Goal: Task Accomplishment & Management: Complete application form

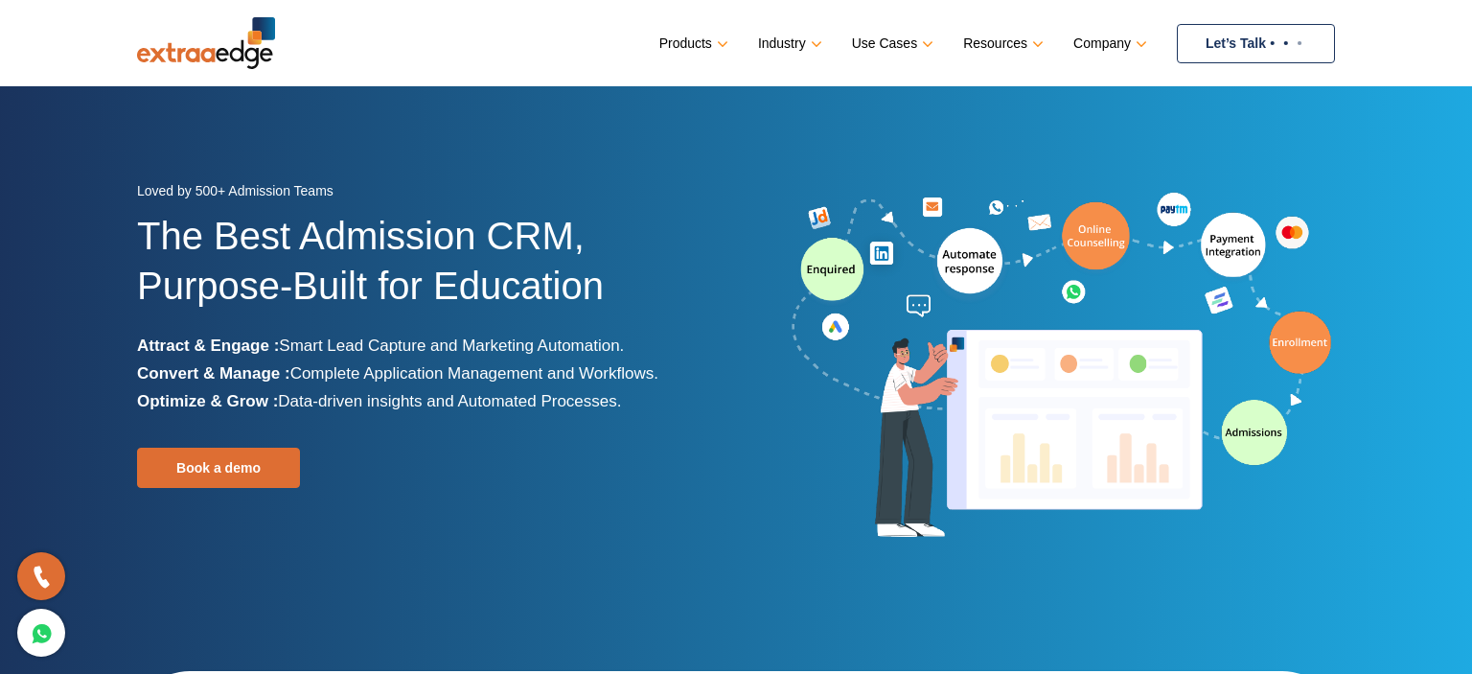
click at [824, 150] on link at bounding box center [824, 150] width 0 height 0
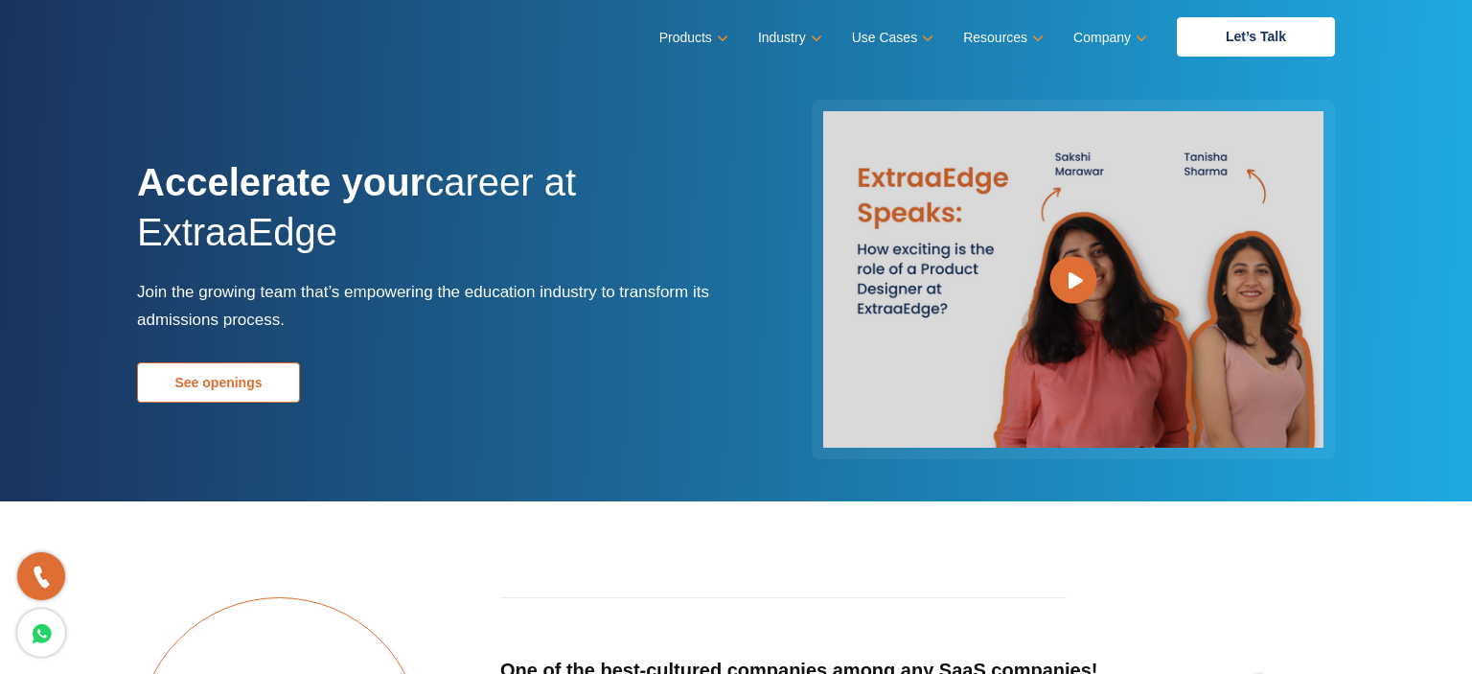
click at [224, 382] on link "See openings" at bounding box center [218, 382] width 163 height 40
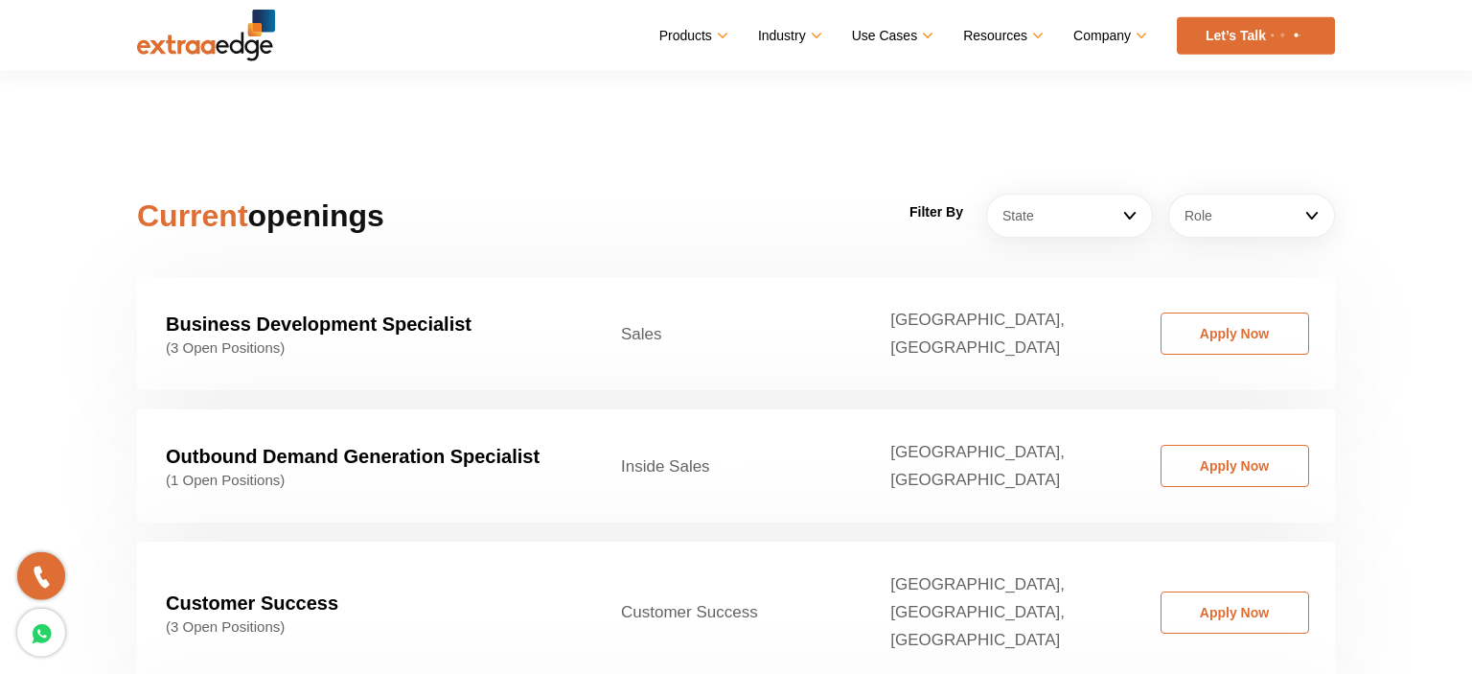
scroll to position [2916, 0]
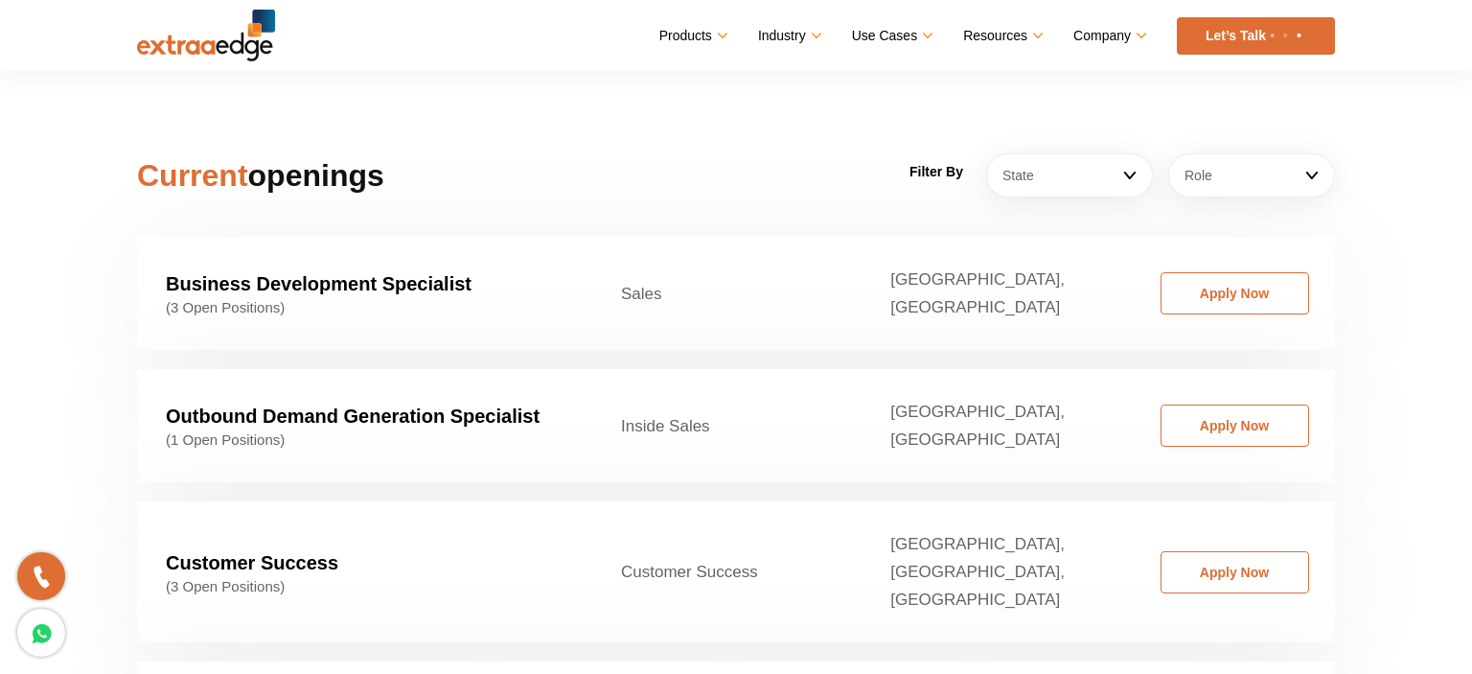
click at [273, 552] on strong "Customer Success" at bounding box center [252, 562] width 173 height 21
click at [1166, 551] on link "Apply Now" at bounding box center [1235, 572] width 149 height 42
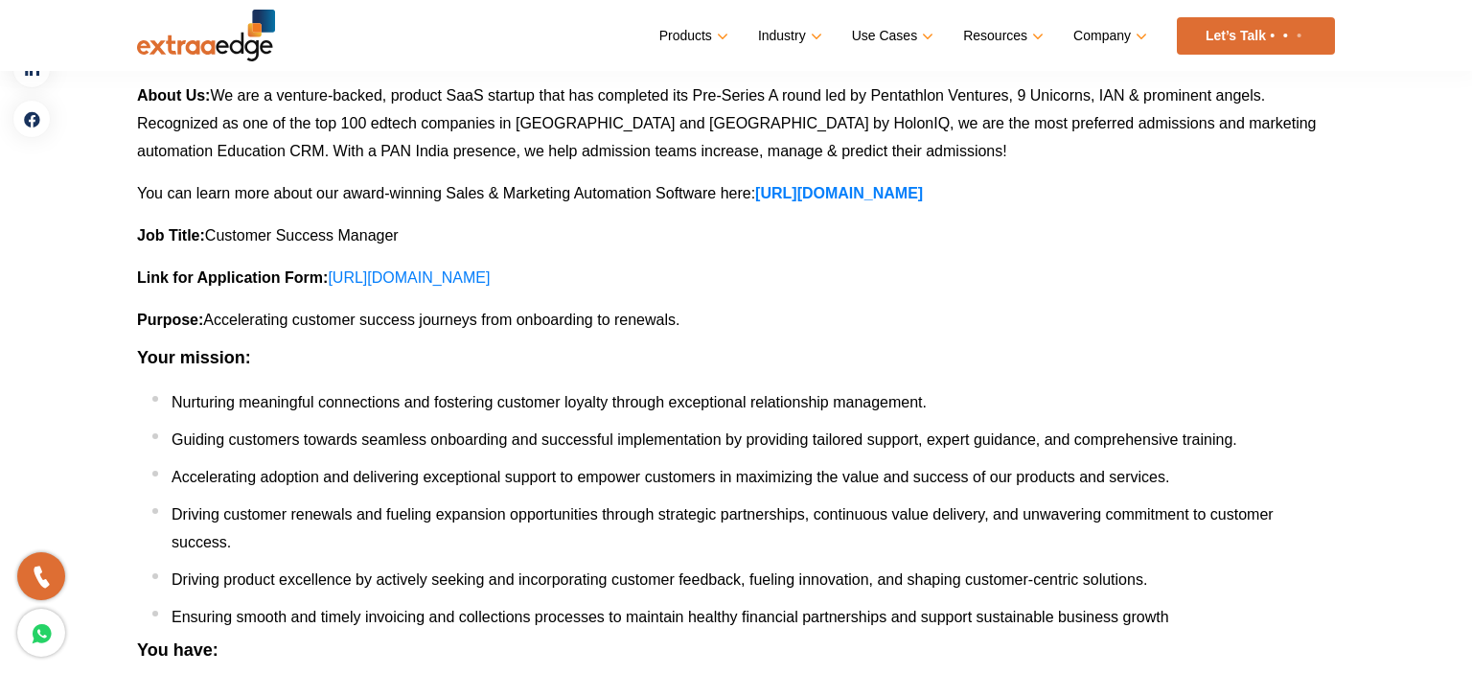
scroll to position [202, 0]
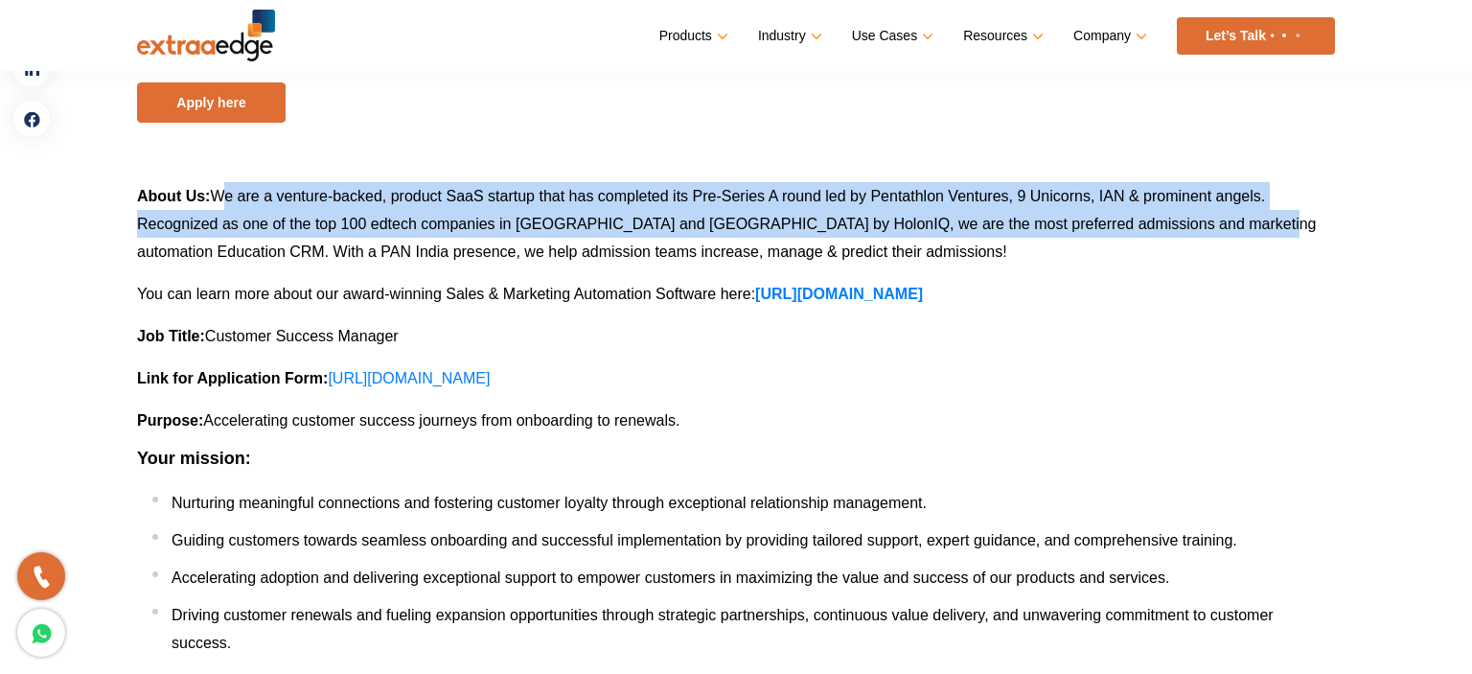
drag, startPoint x: 239, startPoint y: 195, endPoint x: 1110, endPoint y: 238, distance: 872.4
click at [1110, 238] on p "About Us : We are a venture-backed, product SaaS startup that has completed its…" at bounding box center [736, 223] width 1198 height 83
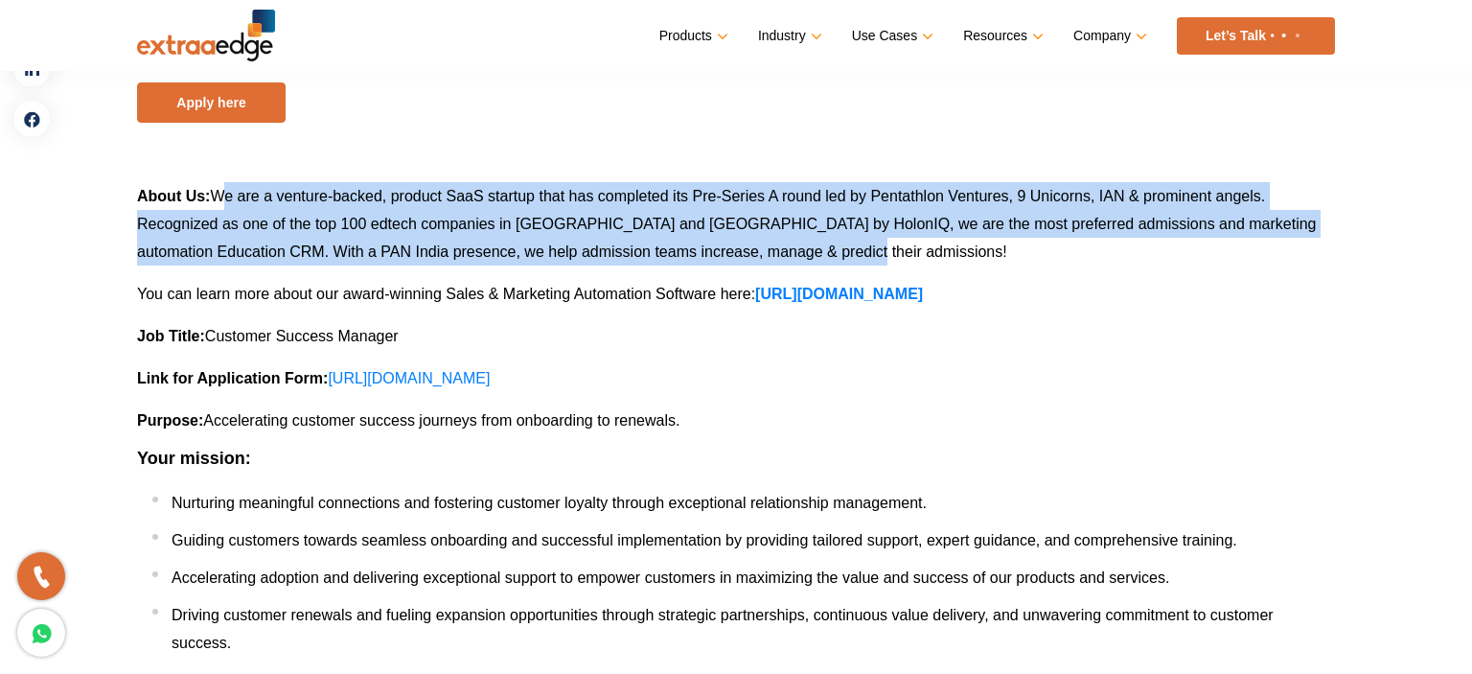
click at [610, 248] on span "We are a venture-backed, product SaaS startup that has completed its Pre-Series…" at bounding box center [727, 224] width 1180 height 72
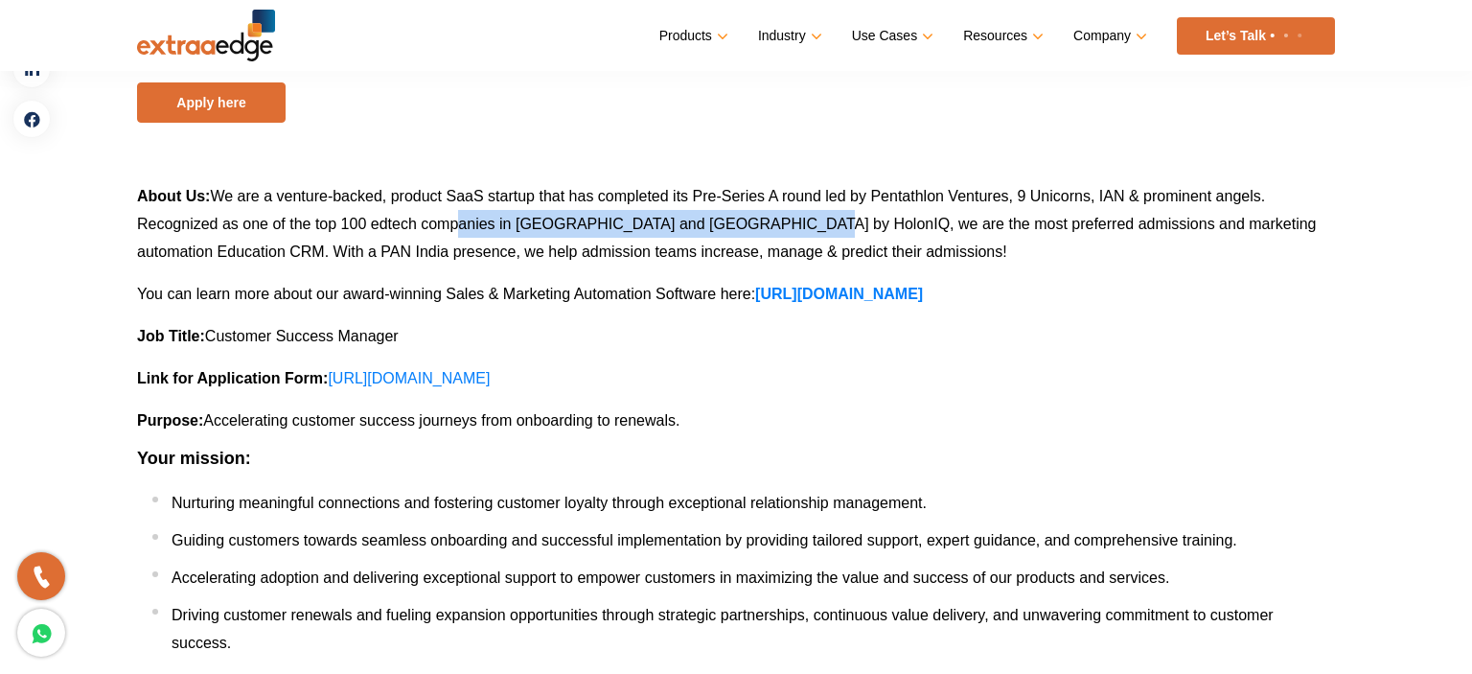
drag, startPoint x: 535, startPoint y: 225, endPoint x: 769, endPoint y: 219, distance: 234.0
click at [769, 219] on span "We are a venture-backed, product SaaS startup that has completed its Pre-Series…" at bounding box center [727, 224] width 1180 height 72
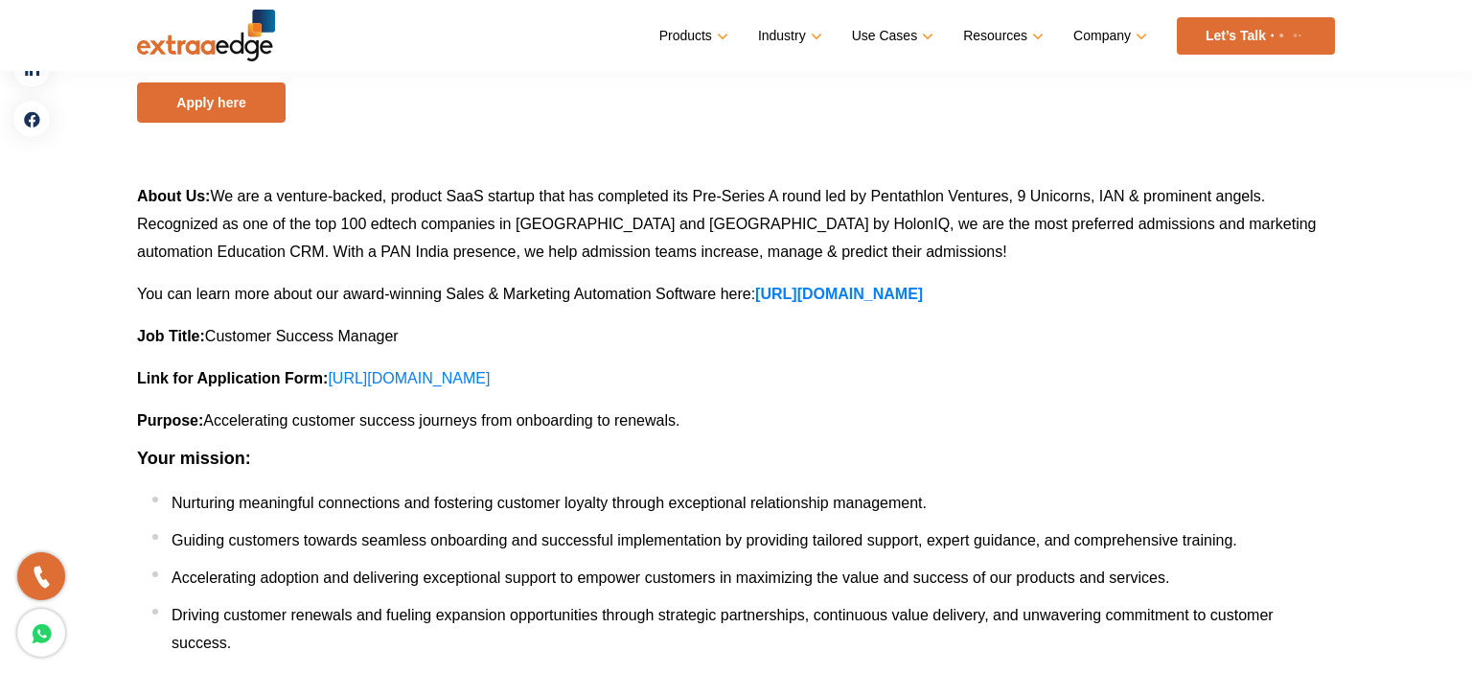
click at [834, 215] on p "About Us : We are a venture-backed, product SaaS startup that has completed its…" at bounding box center [736, 223] width 1198 height 83
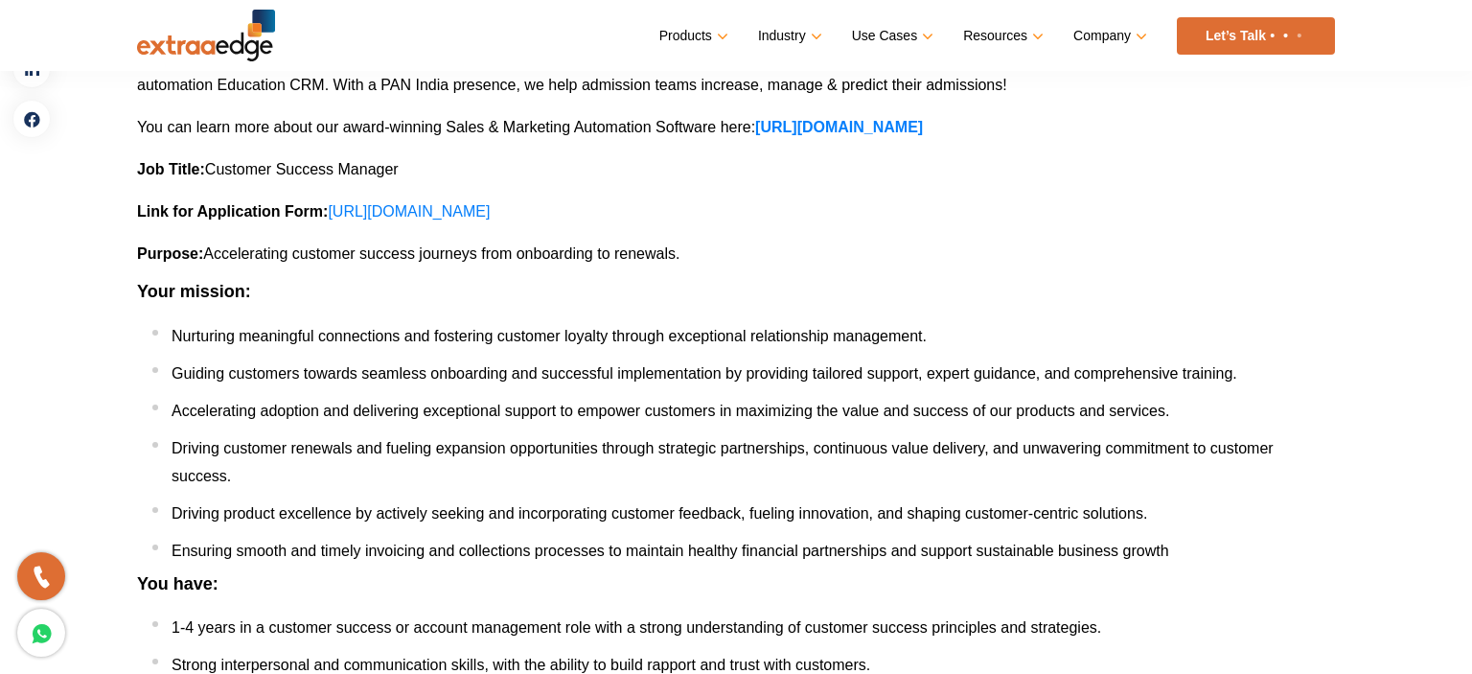
scroll to position [405, 0]
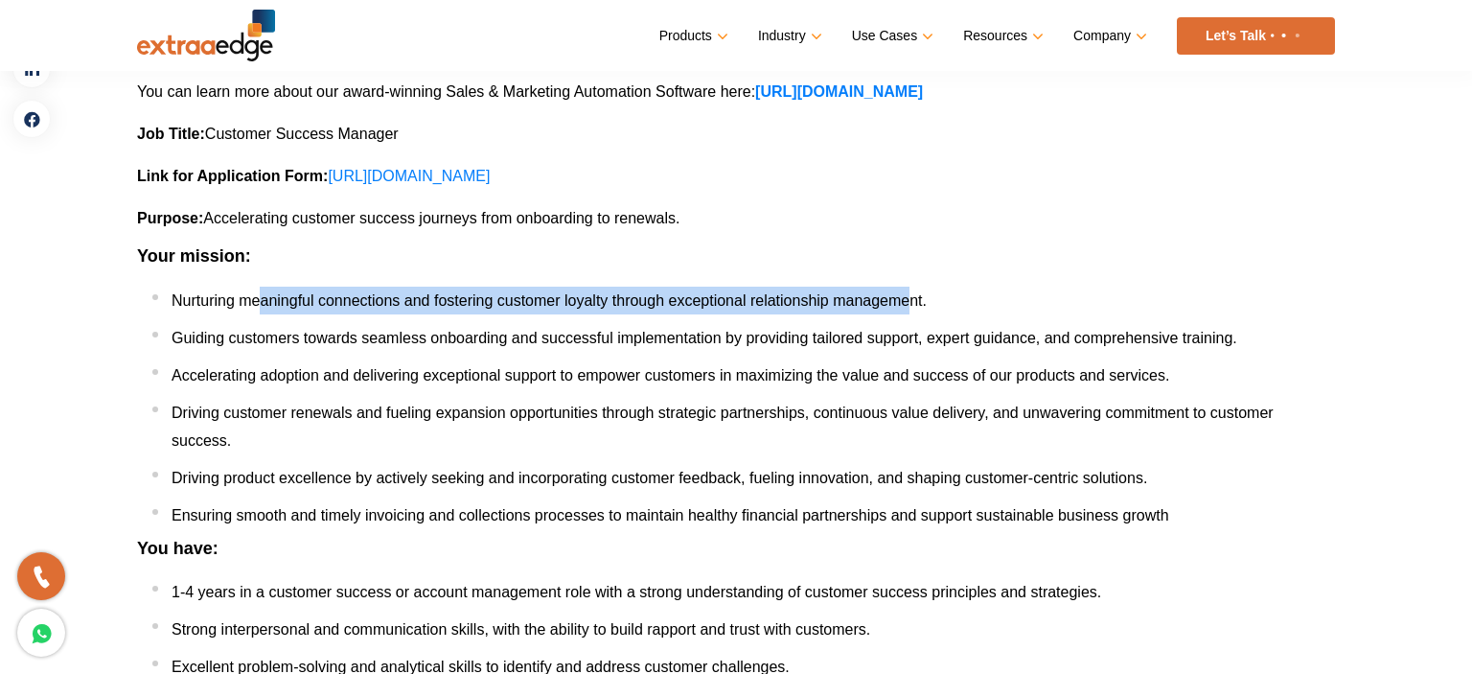
drag, startPoint x: 263, startPoint y: 296, endPoint x: 914, endPoint y: 279, distance: 652.1
click at [914, 279] on div "About Us : We are a venture-backed, product SaaS startup that has completed its…" at bounding box center [736, 539] width 1198 height 1119
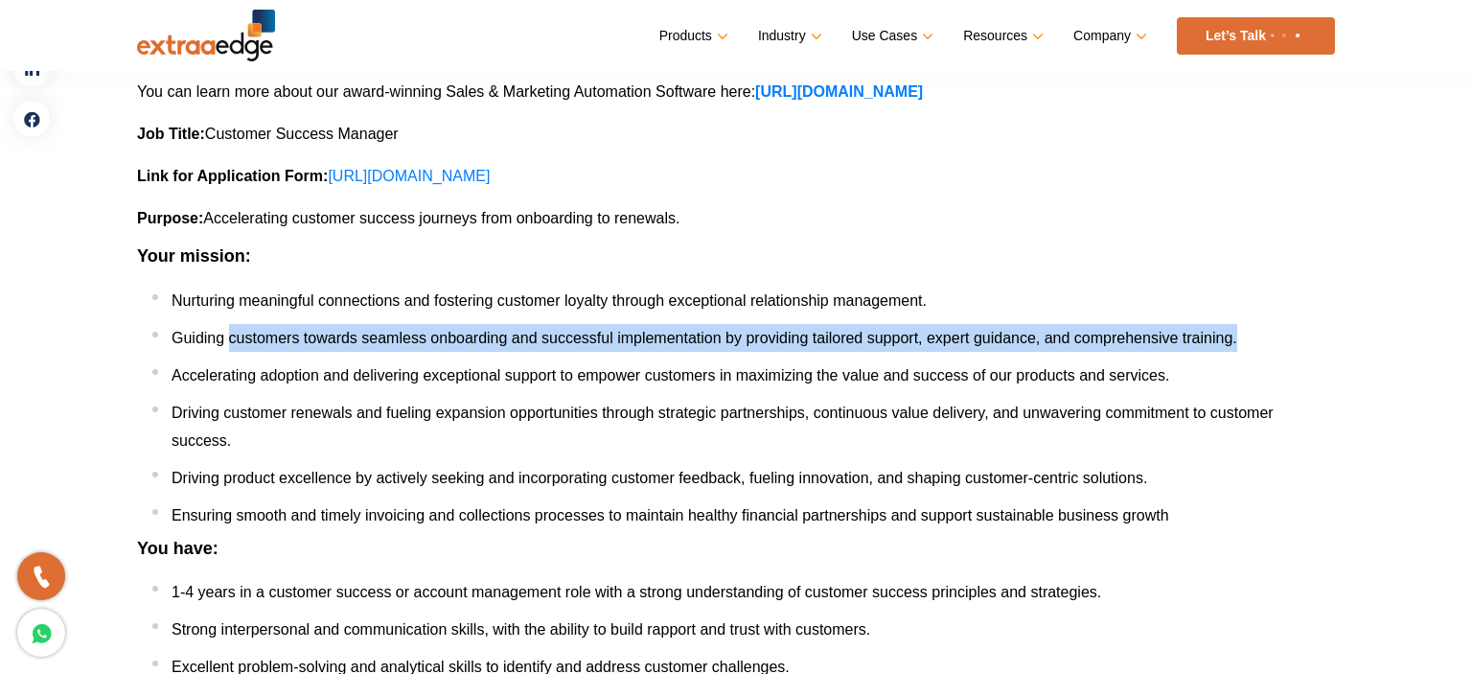
drag, startPoint x: 229, startPoint y: 337, endPoint x: 1236, endPoint y: 320, distance: 1006.7
click at [1236, 320] on ul "Nurturing meaningful connections and fostering customer loyalty through excepti…" at bounding box center [743, 408] width 1183 height 243
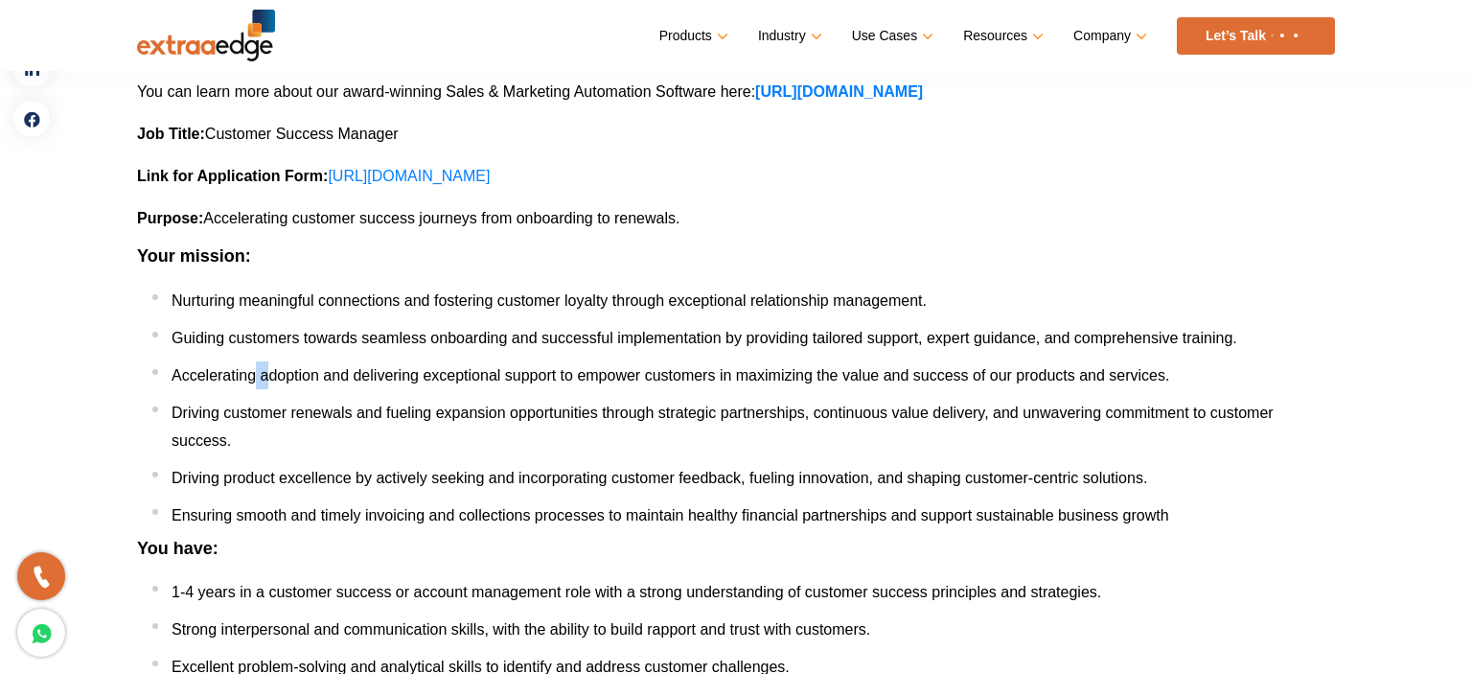
drag, startPoint x: 254, startPoint y: 366, endPoint x: 272, endPoint y: 382, distance: 24.4
click at [272, 382] on li "Accelerating adoption and delivering exceptional support to empower customers i…" at bounding box center [743, 375] width 1183 height 28
drag, startPoint x: 258, startPoint y: 364, endPoint x: 266, endPoint y: 378, distance: 16.0
click at [266, 378] on li "Accelerating adoption and delivering exceptional support to empower customers i…" at bounding box center [743, 375] width 1183 height 28
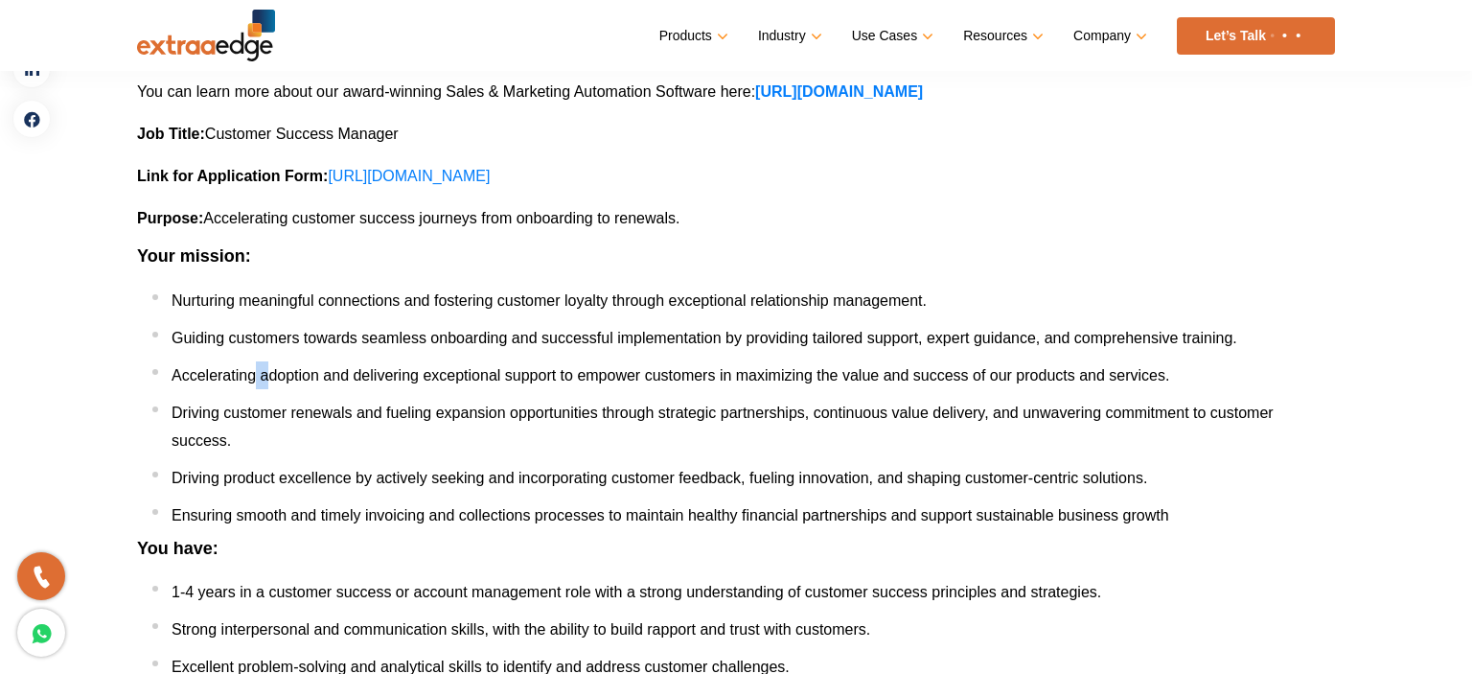
click at [261, 372] on span "Accelerating adoption and delivering exceptional support to empower customers i…" at bounding box center [671, 375] width 998 height 16
drag, startPoint x: 256, startPoint y: 368, endPoint x: 260, endPoint y: 378, distance: 10.3
click at [260, 378] on span "Accelerating adoption and delivering exceptional support to empower customers i…" at bounding box center [671, 375] width 998 height 16
click at [270, 389] on ul "Nurturing meaningful connections and fostering customer loyalty through excepti…" at bounding box center [743, 408] width 1183 height 243
